Goal: Transaction & Acquisition: Purchase product/service

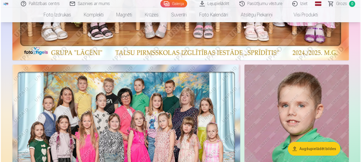
scroll to position [238, 0]
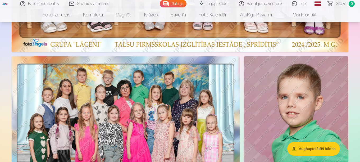
click at [147, 99] on img at bounding box center [126, 134] width 228 height 157
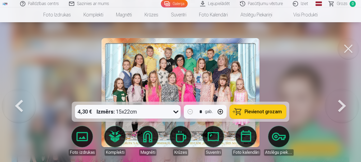
click at [175, 111] on icon at bounding box center [176, 111] width 8 height 8
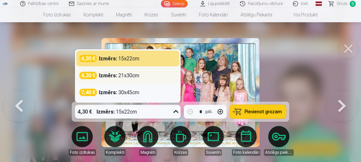
click at [151, 75] on div "4,30 € Izmērs : 21x30cm" at bounding box center [128, 75] width 97 height 7
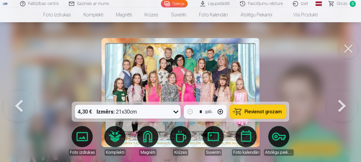
click at [260, 115] on button "Pievienot grozam" at bounding box center [258, 112] width 56 height 14
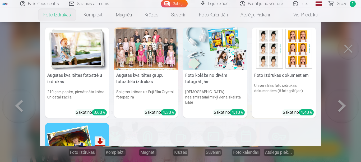
click at [72, 56] on img at bounding box center [77, 49] width 64 height 43
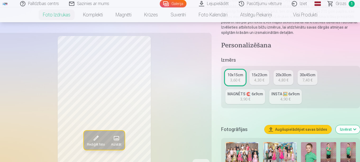
scroll to position [106, 0]
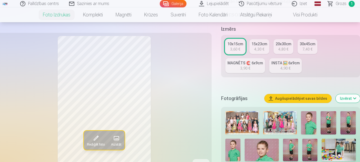
click at [257, 44] on div "15x23cm" at bounding box center [260, 43] width 16 height 5
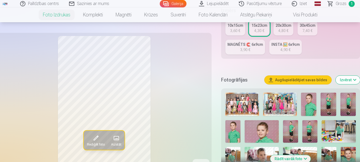
scroll to position [132, 0]
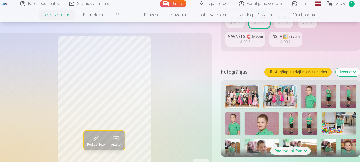
click at [327, 94] on img at bounding box center [328, 96] width 15 height 23
click at [349, 97] on img at bounding box center [347, 96] width 15 height 23
click at [233, 125] on img at bounding box center [232, 123] width 15 height 23
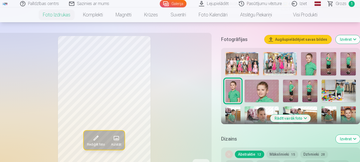
scroll to position [185, 0]
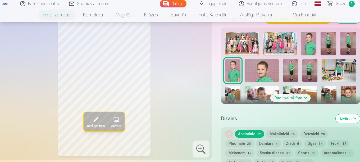
click at [291, 95] on button "Rādīt vairāk foto" at bounding box center [290, 97] width 40 height 7
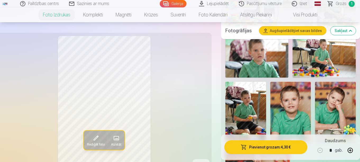
scroll to position [397, 0]
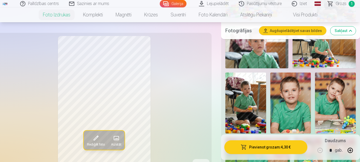
click at [303, 107] on img at bounding box center [290, 102] width 41 height 61
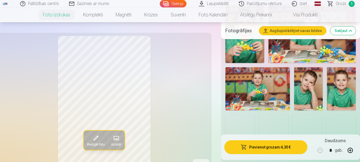
scroll to position [582, 0]
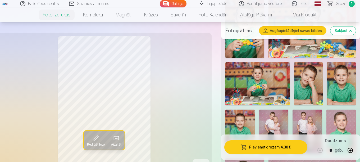
click at [335, 86] on img at bounding box center [341, 83] width 29 height 43
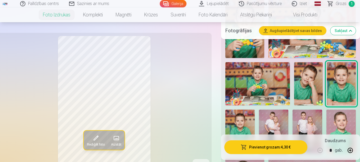
scroll to position [608, 0]
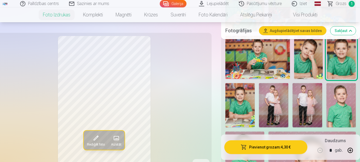
click at [251, 101] on img at bounding box center [239, 105] width 29 height 44
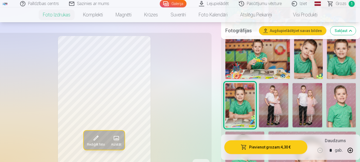
click at [337, 63] on img at bounding box center [341, 57] width 29 height 43
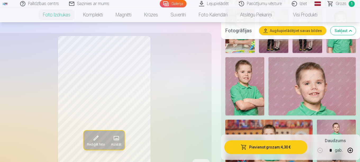
scroll to position [688, 0]
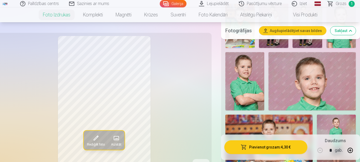
click at [248, 83] on img at bounding box center [244, 81] width 39 height 58
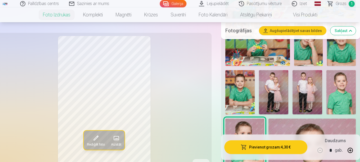
scroll to position [608, 0]
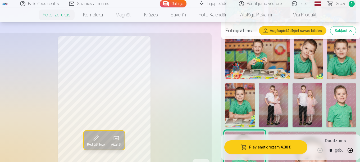
click at [243, 97] on img at bounding box center [239, 105] width 29 height 44
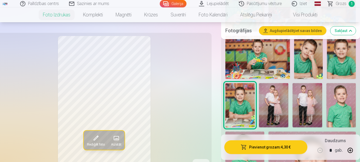
click at [333, 54] on img at bounding box center [341, 57] width 29 height 43
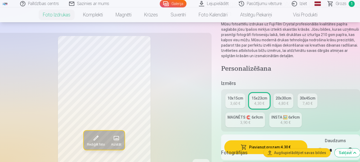
scroll to position [79, 0]
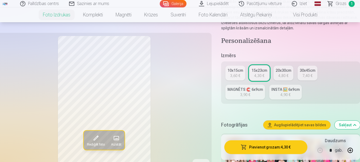
click at [247, 90] on div "MAGNĒTS 🧲 6x9cm" at bounding box center [245, 89] width 35 height 5
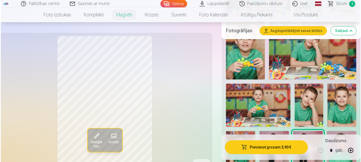
scroll to position [529, 0]
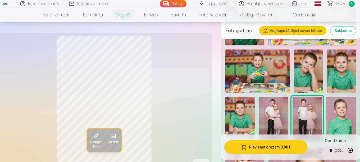
click at [334, 74] on img at bounding box center [341, 70] width 29 height 43
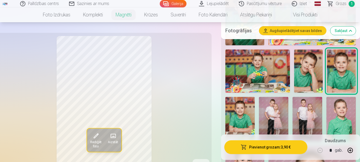
click at [264, 149] on button "Pievienot grozam : 3,90 €" at bounding box center [265, 147] width 83 height 14
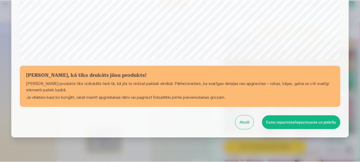
scroll to position [219, 0]
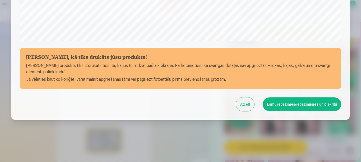
click at [273, 107] on button "Esmu iepazinies/iepazinusies un piekrītu" at bounding box center [302, 104] width 79 height 14
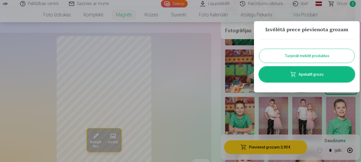
click at [295, 60] on button "Turpināt meklēt produktus" at bounding box center [307, 56] width 95 height 14
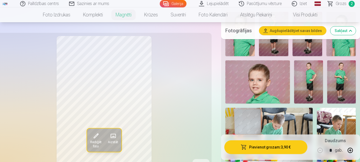
scroll to position [185, 0]
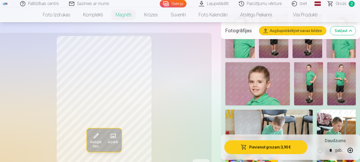
click at [340, 122] on img at bounding box center [336, 139] width 39 height 58
click at [343, 83] on img at bounding box center [341, 83] width 29 height 43
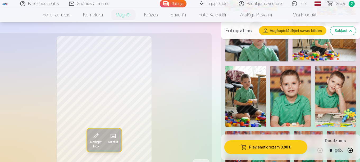
scroll to position [344, 0]
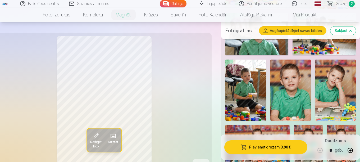
click at [330, 83] on img at bounding box center [335, 90] width 41 height 61
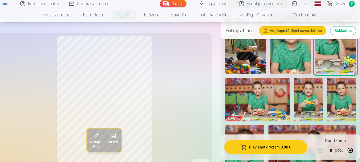
scroll to position [397, 0]
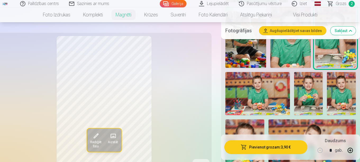
click at [306, 89] on img at bounding box center [308, 93] width 29 height 43
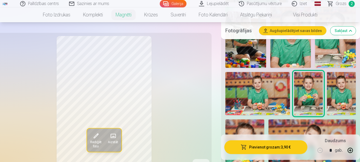
click at [345, 95] on img at bounding box center [341, 93] width 29 height 43
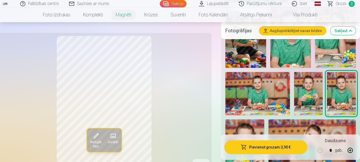
click at [271, 89] on img at bounding box center [257, 93] width 65 height 43
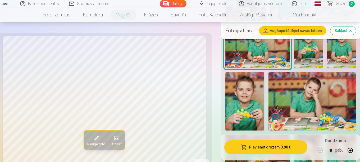
scroll to position [423, 0]
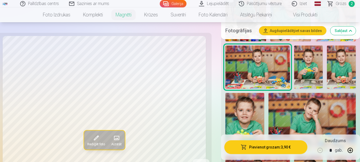
click at [318, 72] on img at bounding box center [308, 67] width 29 height 43
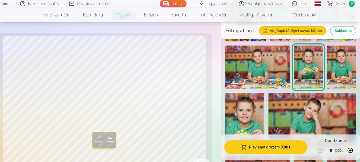
click at [318, 72] on img at bounding box center [308, 67] width 29 height 43
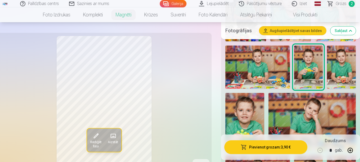
click at [337, 73] on img at bounding box center [341, 67] width 29 height 43
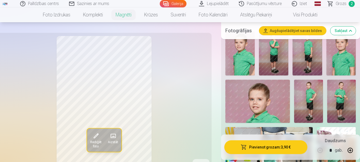
scroll to position [159, 0]
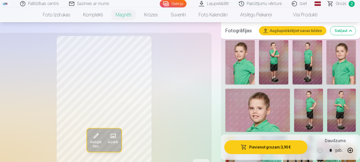
click at [278, 67] on img at bounding box center [273, 62] width 29 height 44
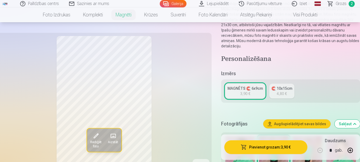
scroll to position [53, 0]
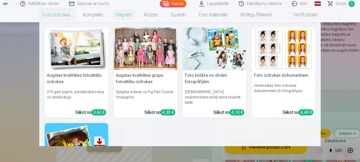
click at [64, 11] on link "Foto izdrukas" at bounding box center [57, 14] width 40 height 15
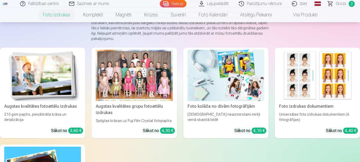
scroll to position [79, 0]
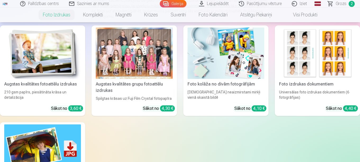
click at [42, 77] on img at bounding box center [42, 53] width 77 height 51
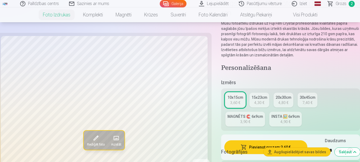
scroll to position [53, 0]
click at [258, 99] on div "15x23cm" at bounding box center [260, 96] width 16 height 5
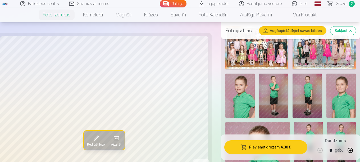
scroll to position [185, 0]
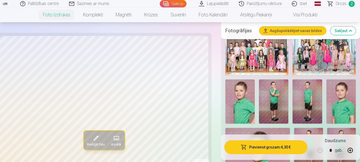
click at [272, 95] on img at bounding box center [273, 101] width 29 height 44
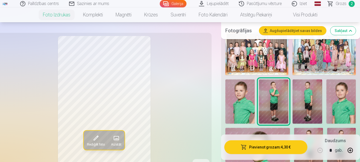
click at [267, 148] on button "Pievienot grozam : 4,30 €" at bounding box center [265, 147] width 83 height 14
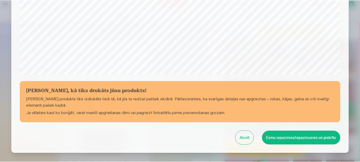
scroll to position [219, 0]
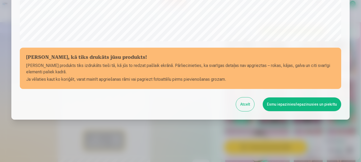
click at [291, 107] on button "Esmu iepazinies/iepazinusies un piekrītu" at bounding box center [302, 104] width 79 height 14
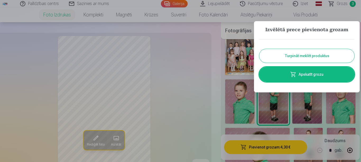
click at [297, 57] on button "Turpināt meklēt produktus" at bounding box center [307, 56] width 95 height 14
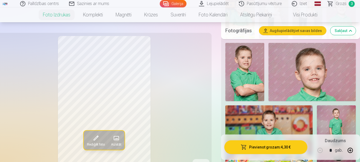
scroll to position [688, 0]
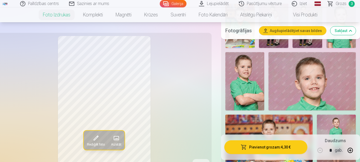
click at [255, 78] on img at bounding box center [244, 81] width 39 height 58
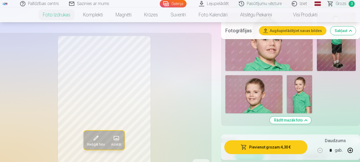
scroll to position [979, 0]
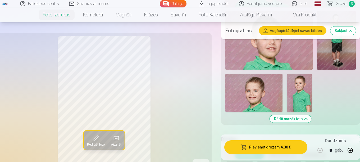
click at [265, 93] on img at bounding box center [253, 93] width 57 height 38
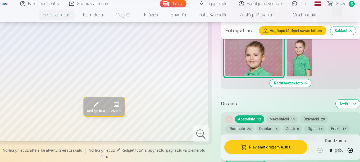
scroll to position [1005, 0]
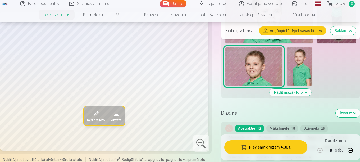
click at [296, 60] on img at bounding box center [299, 66] width 25 height 38
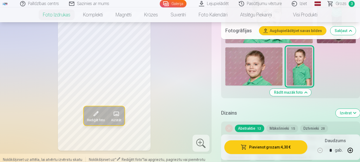
scroll to position [1032, 0]
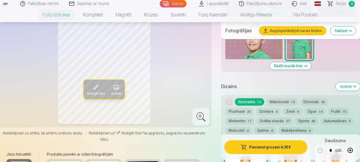
click at [271, 110] on button "Dzintars 4" at bounding box center [268, 111] width 25 height 7
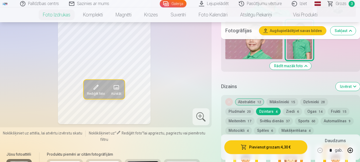
click at [251, 102] on button "Abstraktie 12" at bounding box center [249, 101] width 29 height 7
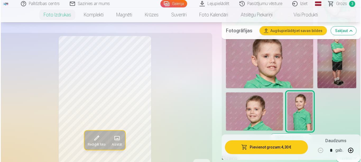
scroll to position [952, 0]
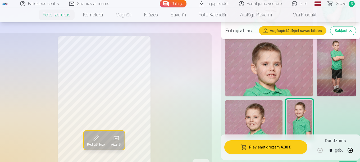
click at [267, 145] on button "Pievienot grozam : 4,30 €" at bounding box center [265, 147] width 83 height 14
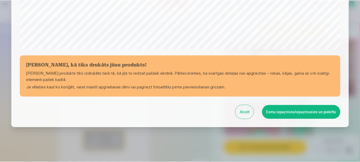
scroll to position [219, 0]
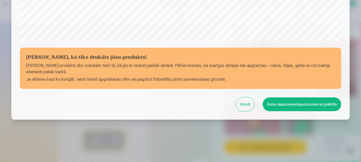
click at [288, 108] on button "Esmu iepazinies/iepazinusies un piekrītu" at bounding box center [302, 104] width 79 height 14
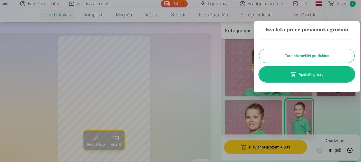
click at [301, 61] on button "Turpināt meklēt produktus" at bounding box center [307, 56] width 95 height 14
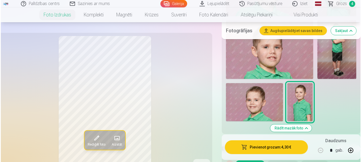
scroll to position [979, 0]
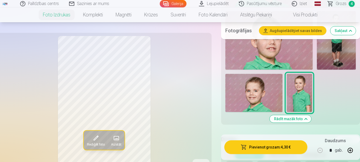
click at [277, 146] on button "Pievienot grozam : 4,30 €" at bounding box center [265, 147] width 83 height 14
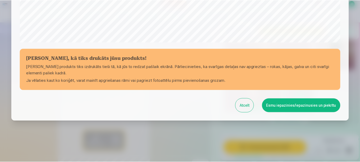
scroll to position [219, 0]
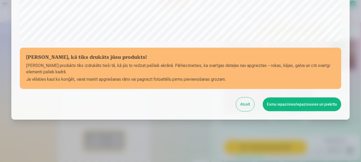
click at [306, 106] on button "Esmu iepazinies/iepazinusies un piekrītu" at bounding box center [302, 104] width 79 height 14
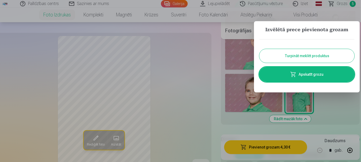
click at [312, 73] on link "Apskatīt grozu" at bounding box center [307, 74] width 95 height 15
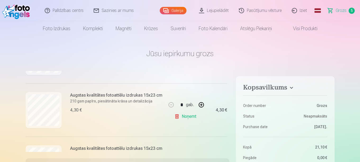
scroll to position [238, 0]
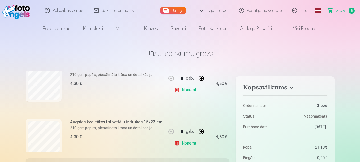
click at [183, 144] on link "Noņemt" at bounding box center [186, 143] width 24 height 11
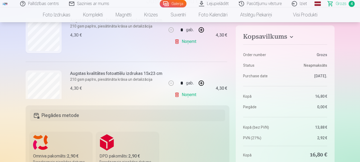
scroll to position [171, 0]
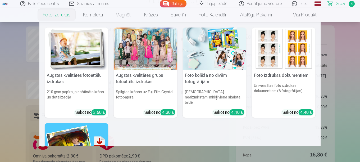
click at [63, 15] on link "Foto izdrukas" at bounding box center [57, 14] width 40 height 15
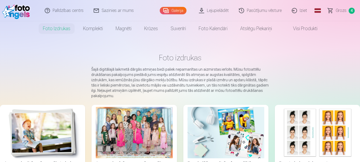
click at [51, 139] on img at bounding box center [42, 132] width 77 height 51
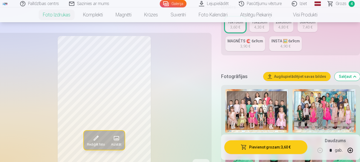
scroll to position [132, 0]
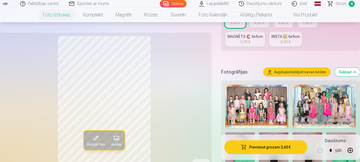
click at [265, 26] on link "15x23cm 4,30 €" at bounding box center [259, 20] width 20 height 15
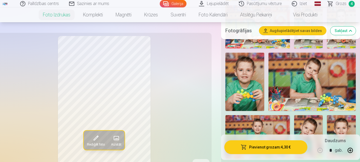
scroll to position [556, 0]
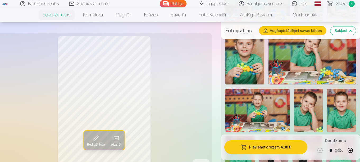
click at [252, 67] on img at bounding box center [244, 55] width 39 height 58
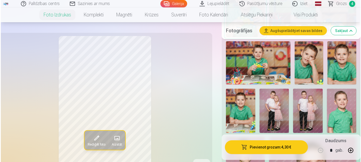
scroll to position [608, 0]
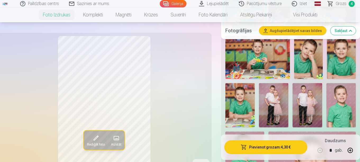
click at [269, 147] on button "Pievienot grozam : 4,30 €" at bounding box center [265, 147] width 83 height 14
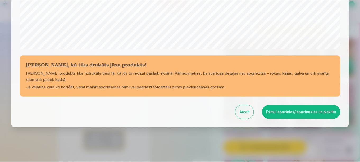
scroll to position [219, 0]
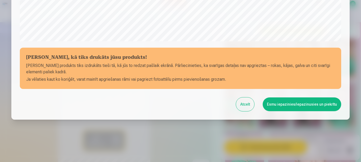
click at [281, 106] on button "Esmu iepazinies/iepazinusies un piekrītu" at bounding box center [302, 104] width 79 height 14
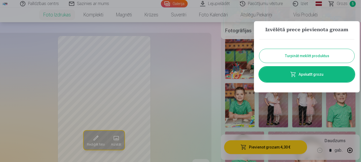
click at [300, 75] on link "Apskatīt grozu" at bounding box center [307, 74] width 95 height 15
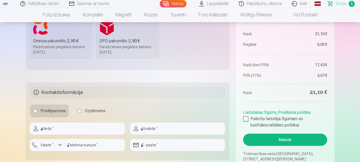
scroll to position [159, 0]
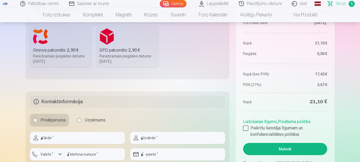
click at [78, 45] on label "Omniva pakomāts : 2,90 € Paredzamais piegādes datums [DATE]." at bounding box center [61, 46] width 62 height 41
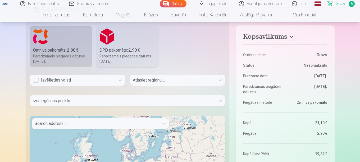
click at [135, 80] on div "Atlasiet reģionu..." at bounding box center [177, 82] width 95 height 15
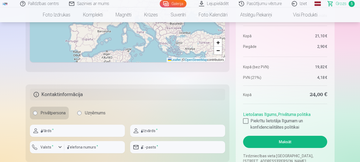
scroll to position [370, 0]
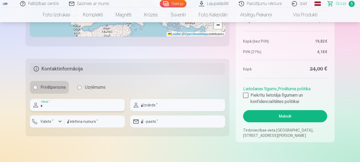
click at [61, 106] on input "text" at bounding box center [77, 105] width 95 height 12
type input "****"
type input "**********"
type input "*******"
type input "********"
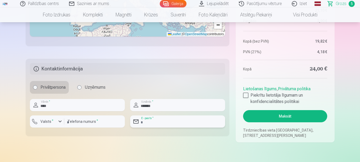
type input "**********"
click at [58, 119] on div "button" at bounding box center [60, 121] width 6 height 6
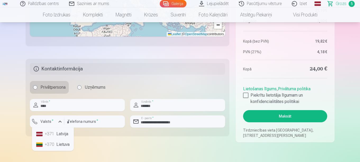
click at [61, 136] on li "+371 Latvija" at bounding box center [53, 134] width 38 height 11
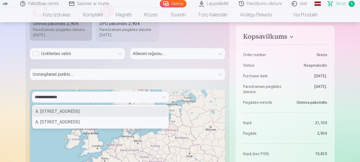
scroll to position [159, 0]
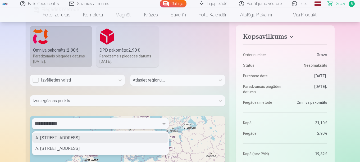
click at [69, 122] on div "**********" at bounding box center [96, 123] width 122 height 7
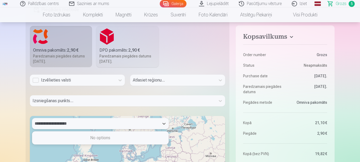
type input "**********"
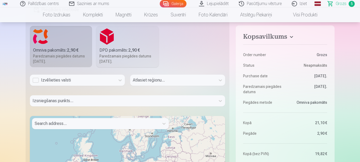
click at [154, 83] on div "Atlasiet reģionu..." at bounding box center [177, 82] width 95 height 15
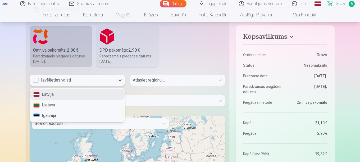
click at [68, 76] on div "Izvēlieties valsti" at bounding box center [72, 80] width 85 height 11
click at [52, 93] on div "Latvija" at bounding box center [77, 94] width 94 height 11
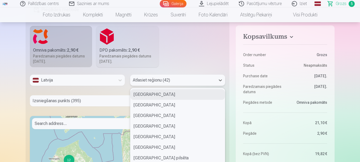
click at [146, 77] on div "Atlasiet reģionu (42)" at bounding box center [172, 80] width 85 height 11
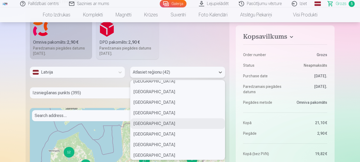
scroll to position [367, 0]
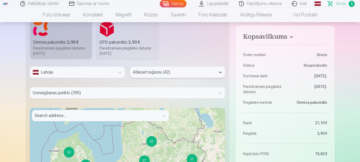
click at [149, 76] on div "Atlasiet reģionu (42)" at bounding box center [172, 72] width 85 height 11
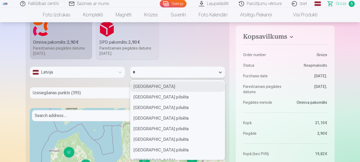
type input "**"
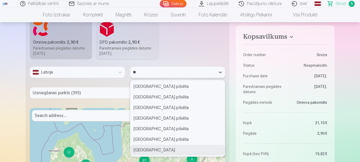
click at [148, 147] on div "[GEOGRAPHIC_DATA]" at bounding box center [177, 150] width 94 height 11
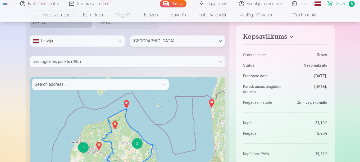
scroll to position [193, 0]
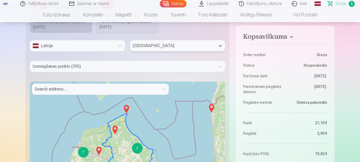
click at [107, 66] on div at bounding box center [123, 66] width 181 height 7
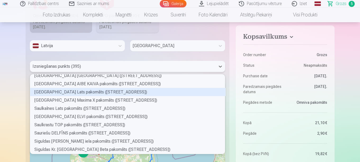
scroll to position [2778, 0]
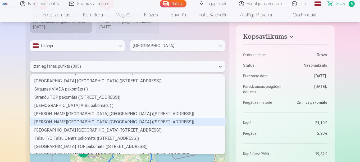
click at [93, 122] on div "[PERSON_NAME][GEOGRAPHIC_DATA] [GEOGRAPHIC_DATA] ([STREET_ADDRESS])" at bounding box center [128, 122] width 196 height 8
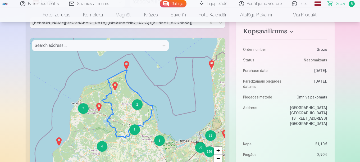
scroll to position [246, 0]
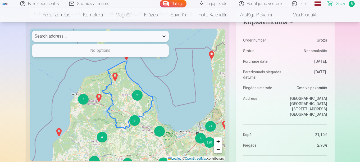
click at [162, 37] on icon at bounding box center [163, 36] width 5 height 5
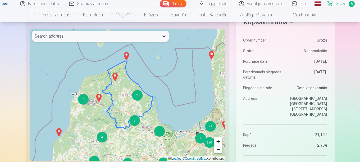
click at [162, 37] on icon at bounding box center [163, 36] width 5 height 5
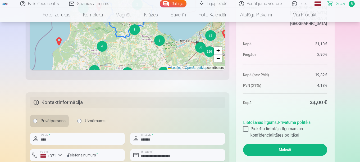
scroll to position [352, 0]
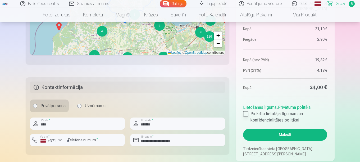
click at [246, 113] on div at bounding box center [245, 113] width 5 height 5
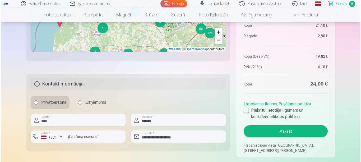
scroll to position [378, 0]
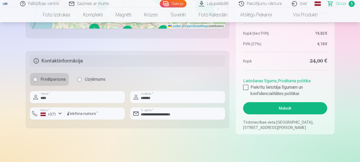
click at [277, 111] on button "Maksāt" at bounding box center [285, 108] width 84 height 12
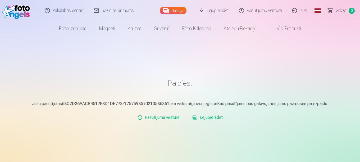
click at [301, 10] on link "Iziet" at bounding box center [299, 10] width 25 height 21
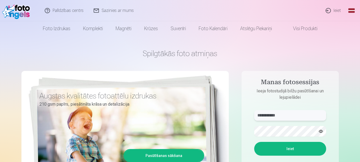
click at [290, 116] on input "**********" at bounding box center [290, 115] width 72 height 11
type input "**********"
click at [287, 149] on button "Ieiet" at bounding box center [290, 149] width 72 height 14
